Goal: Navigation & Orientation: Find specific page/section

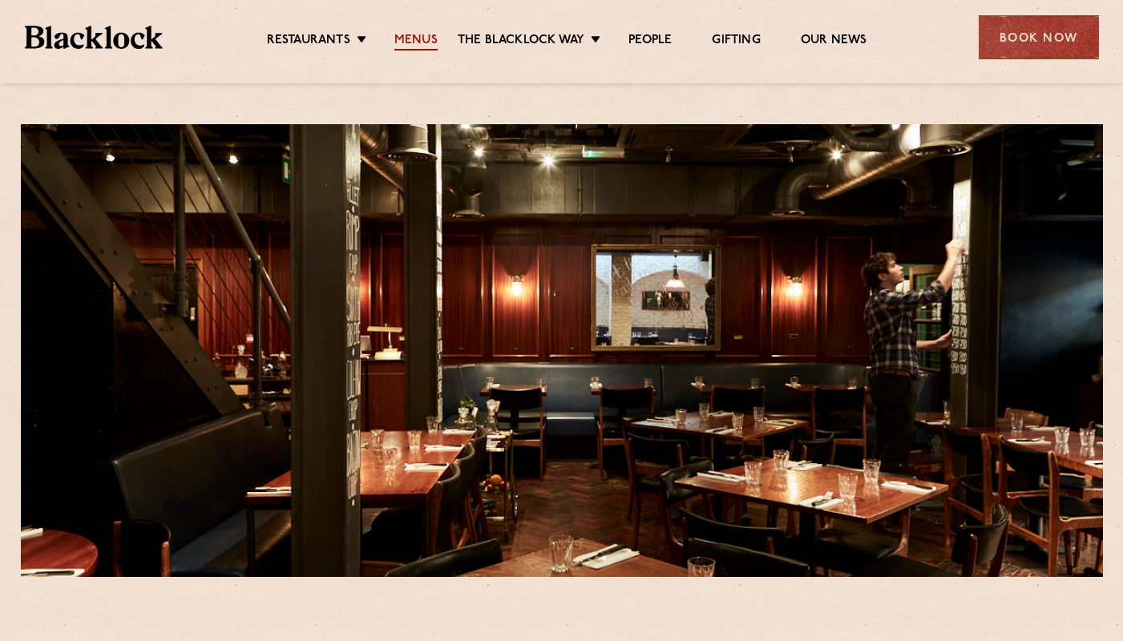
click at [417, 41] on link "Menus" at bounding box center [415, 42] width 43 height 18
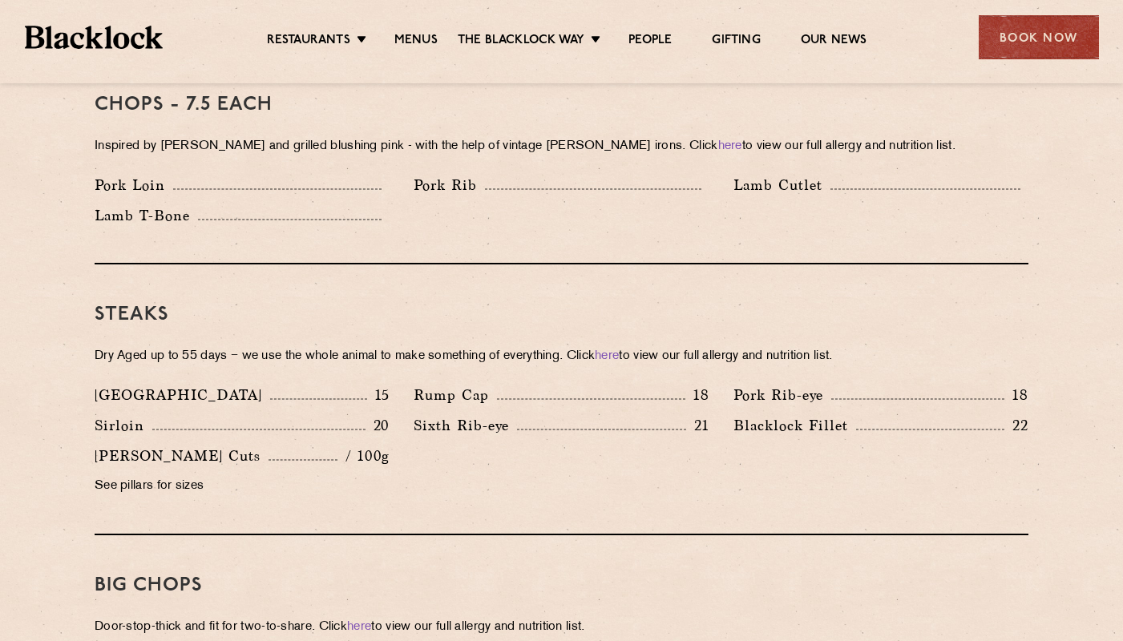
scroll to position [1322, 0]
